Goal: Ask a question

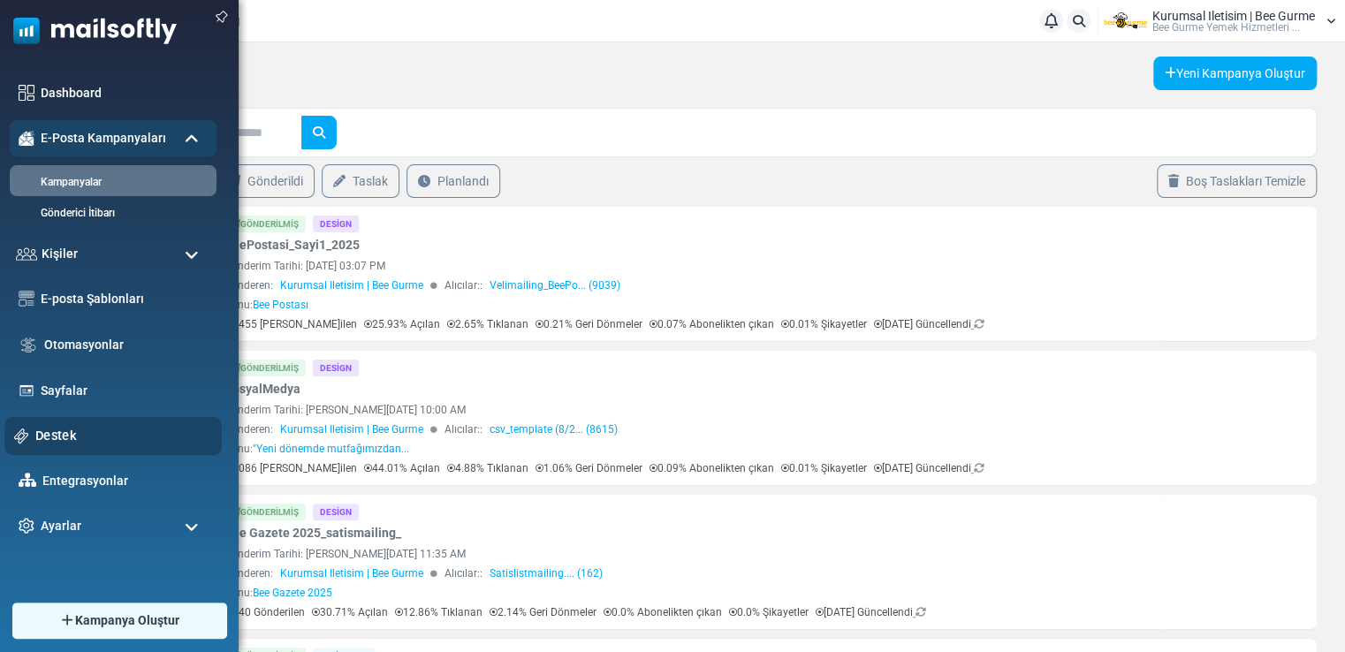
click at [57, 437] on link "Destek" at bounding box center [123, 435] width 177 height 19
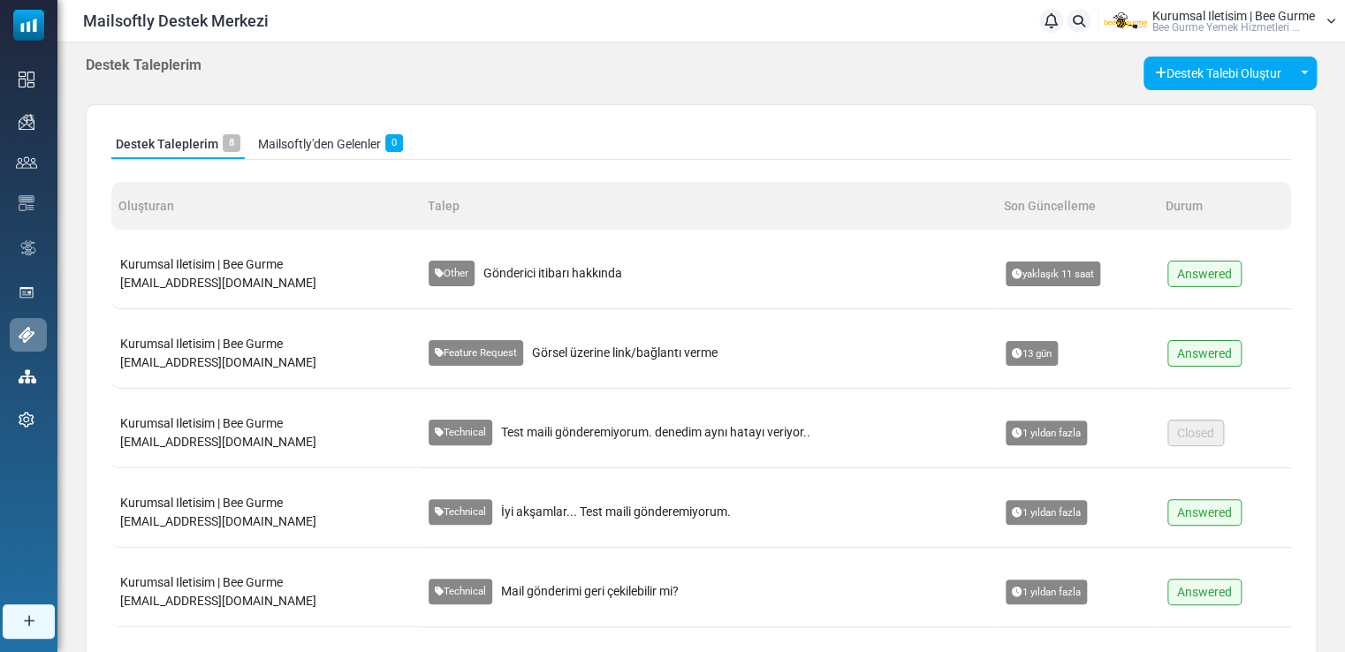
click at [555, 274] on span "Gönderici itibarı hakkında" at bounding box center [553, 273] width 139 height 19
click at [1186, 272] on span "Answered" at bounding box center [1205, 274] width 74 height 27
click at [1212, 268] on span "Answered" at bounding box center [1205, 274] width 74 height 27
